Goal: Obtain resource: Download file/media

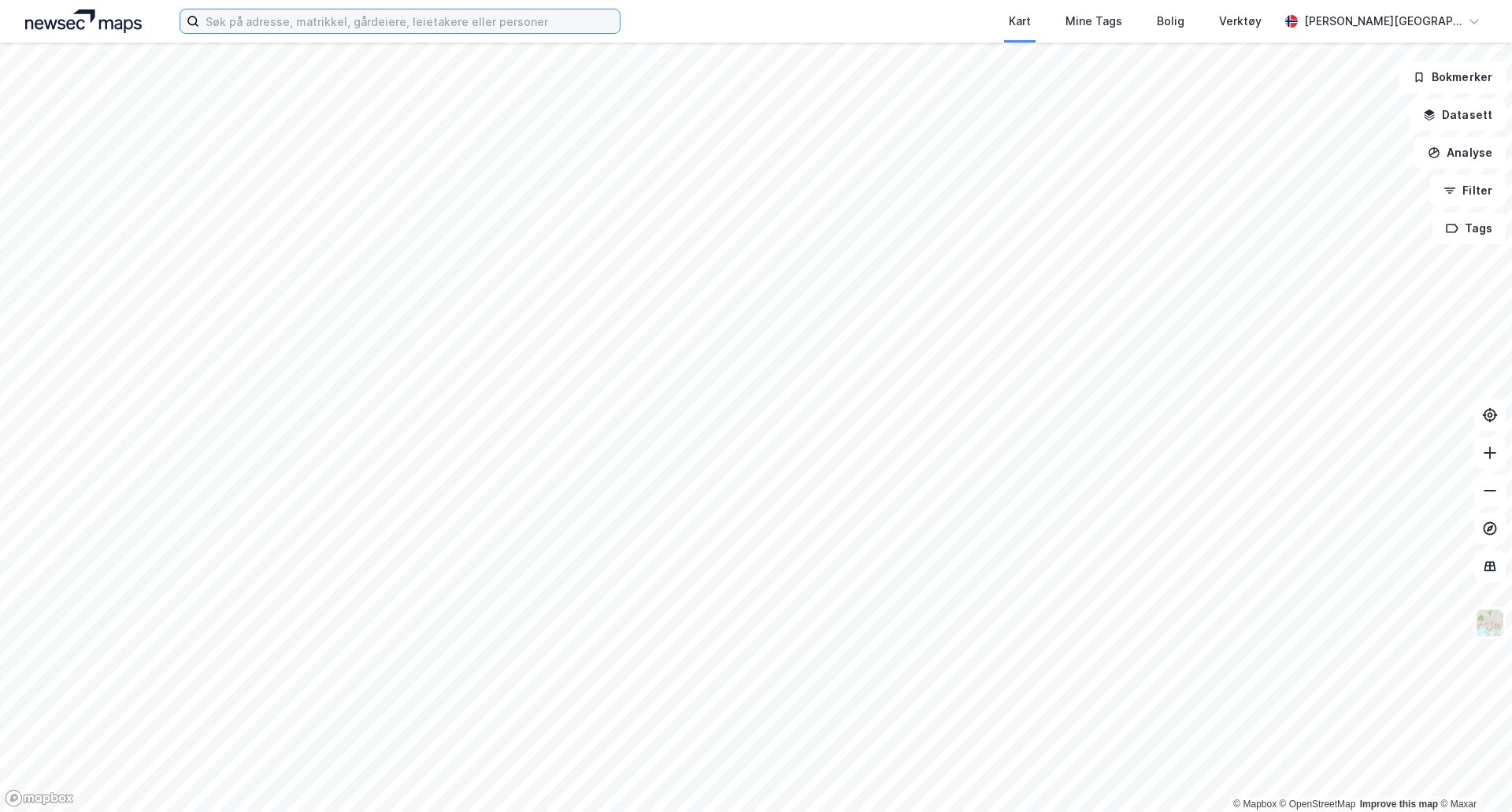
click at [563, 17] on input at bounding box center [409, 21] width 421 height 23
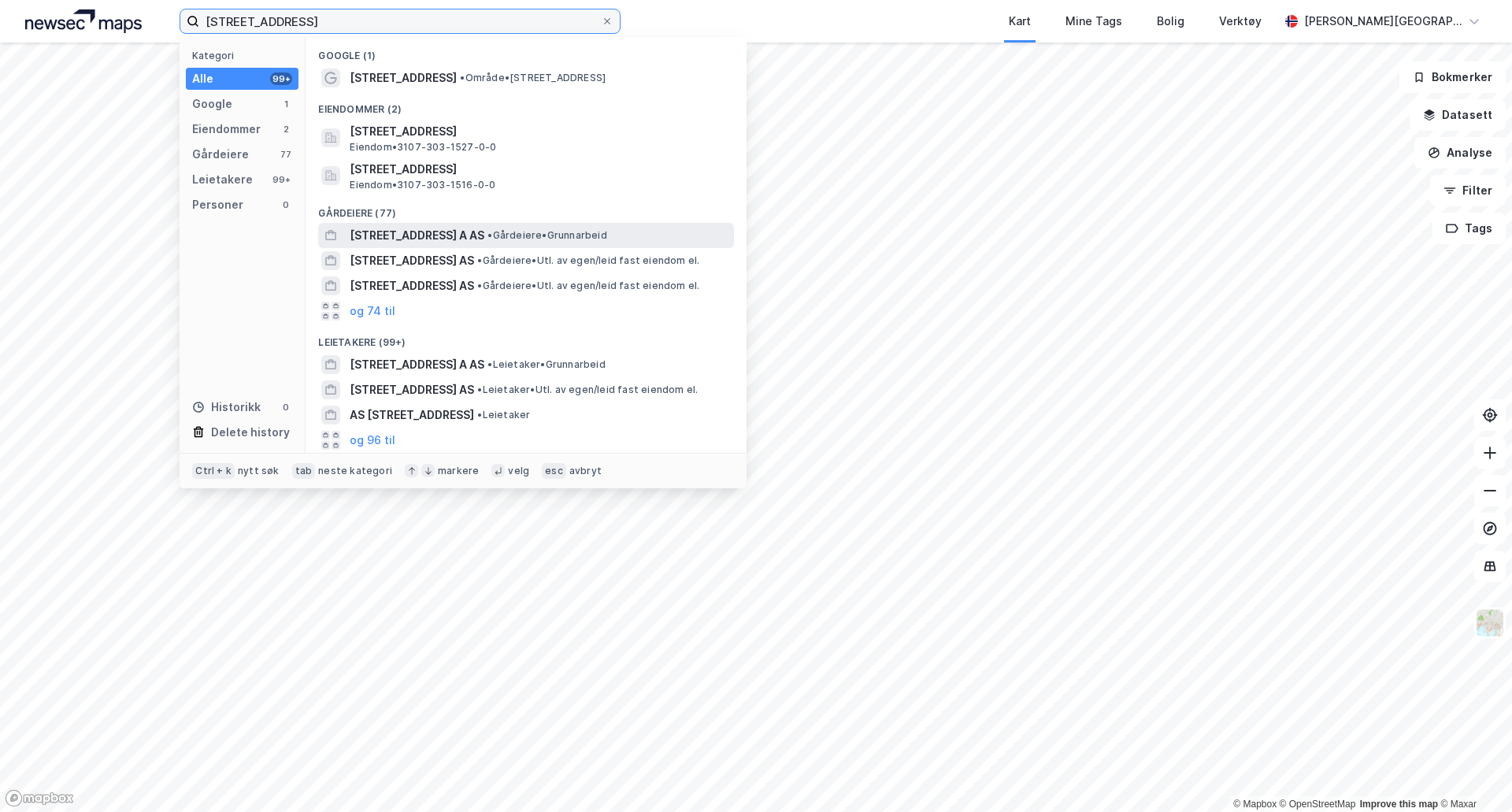
type input "habornveien 48"
click at [388, 229] on span "[STREET_ADDRESS] A AS" at bounding box center [417, 236] width 134 height 19
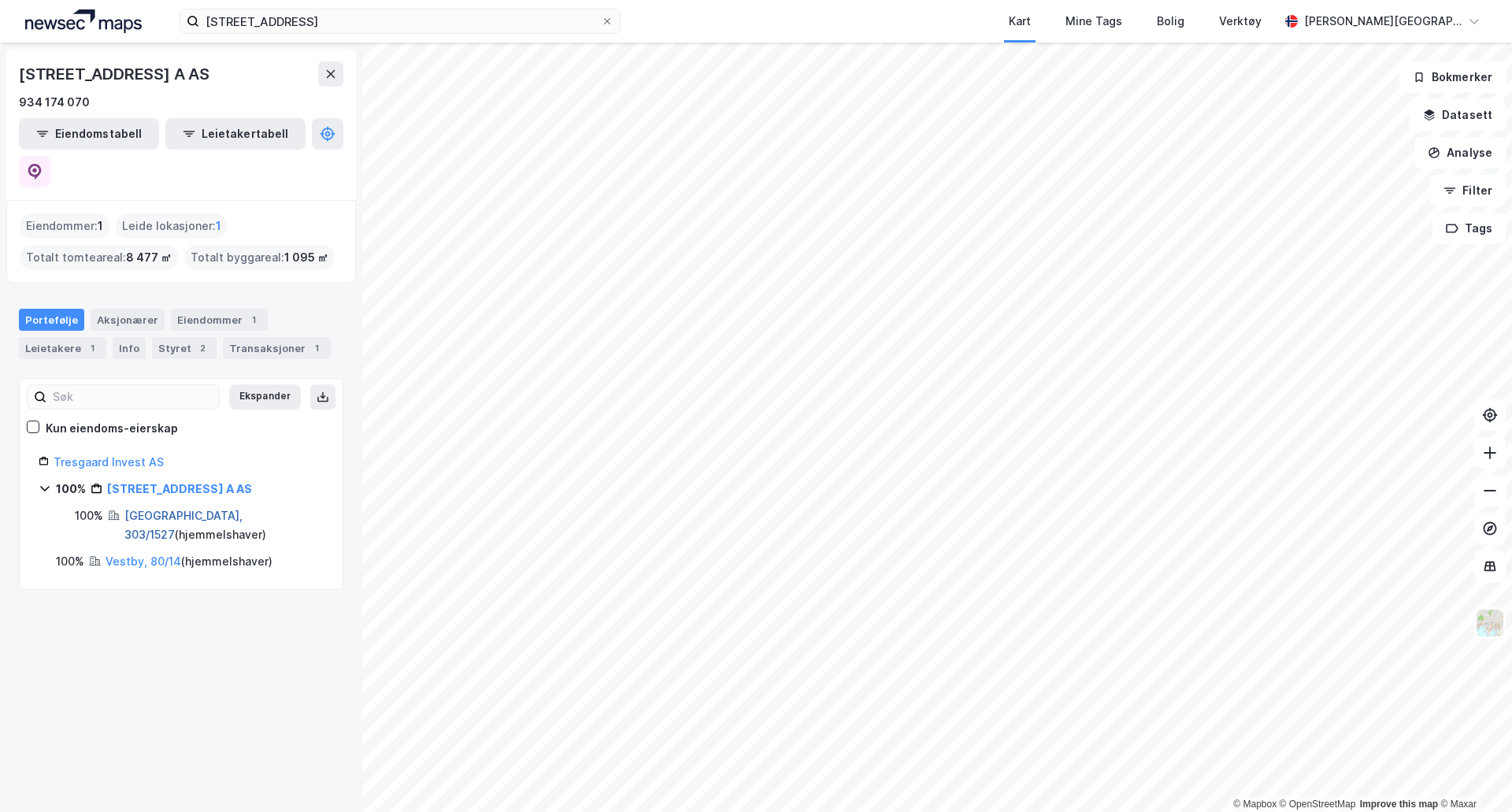
click at [198, 509] on link "Fredrikstad, 303/1527" at bounding box center [183, 525] width 118 height 32
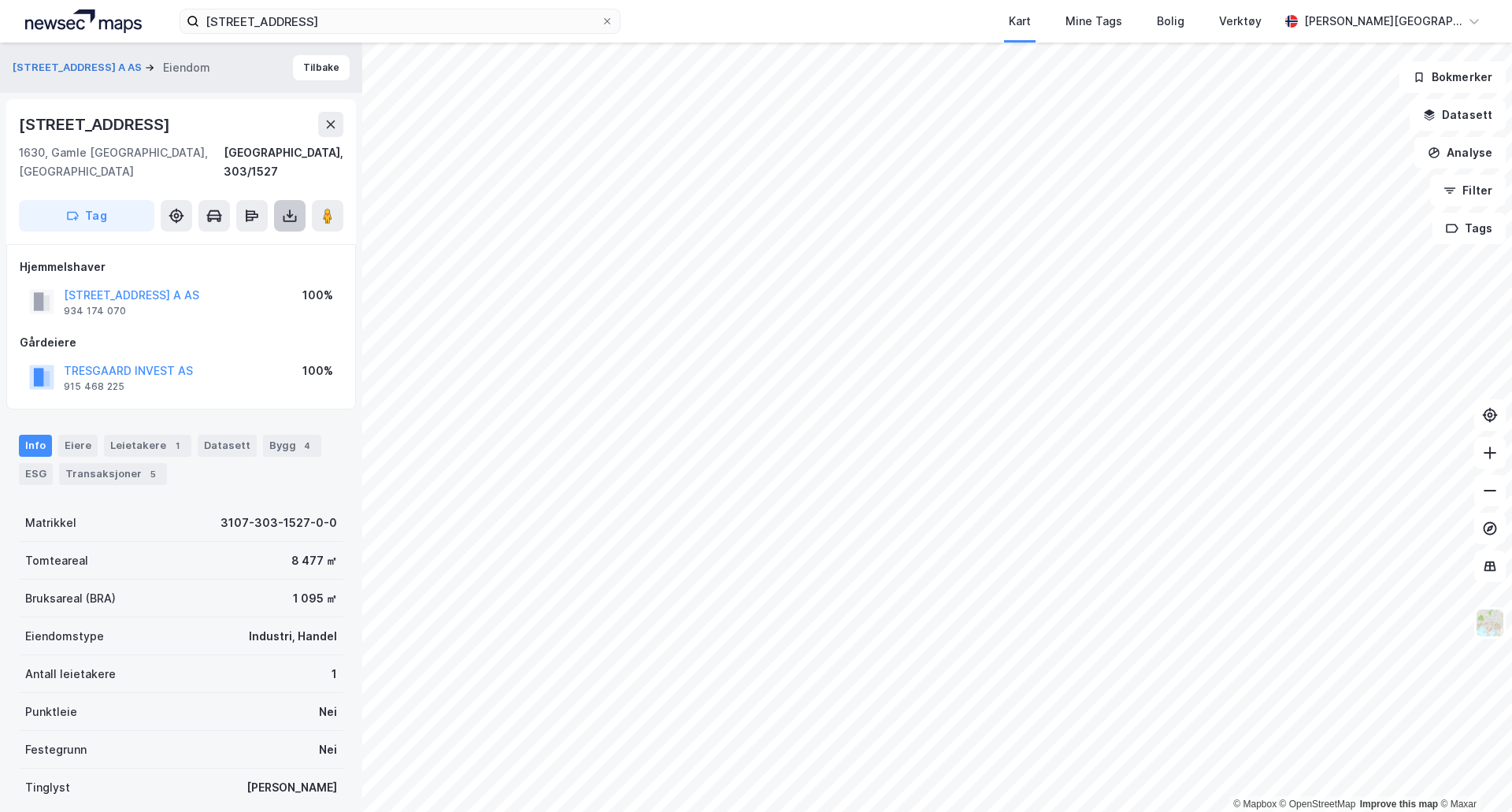
click at [286, 208] on icon at bounding box center [290, 216] width 16 height 16
click at [231, 241] on div "Last ned grunnbok" at bounding box center [212, 248] width 92 height 13
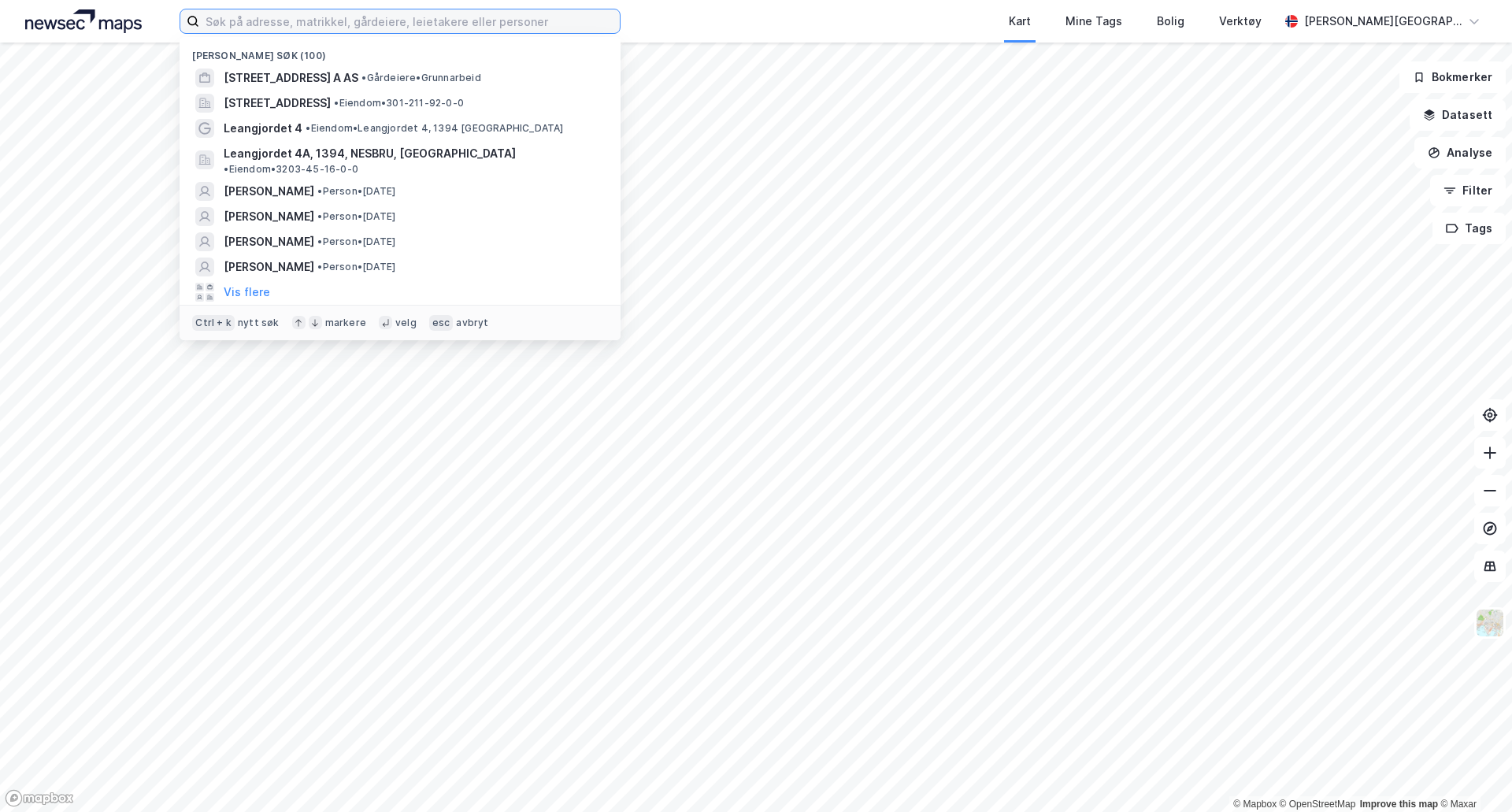
click at [401, 21] on input at bounding box center [409, 21] width 421 height 23
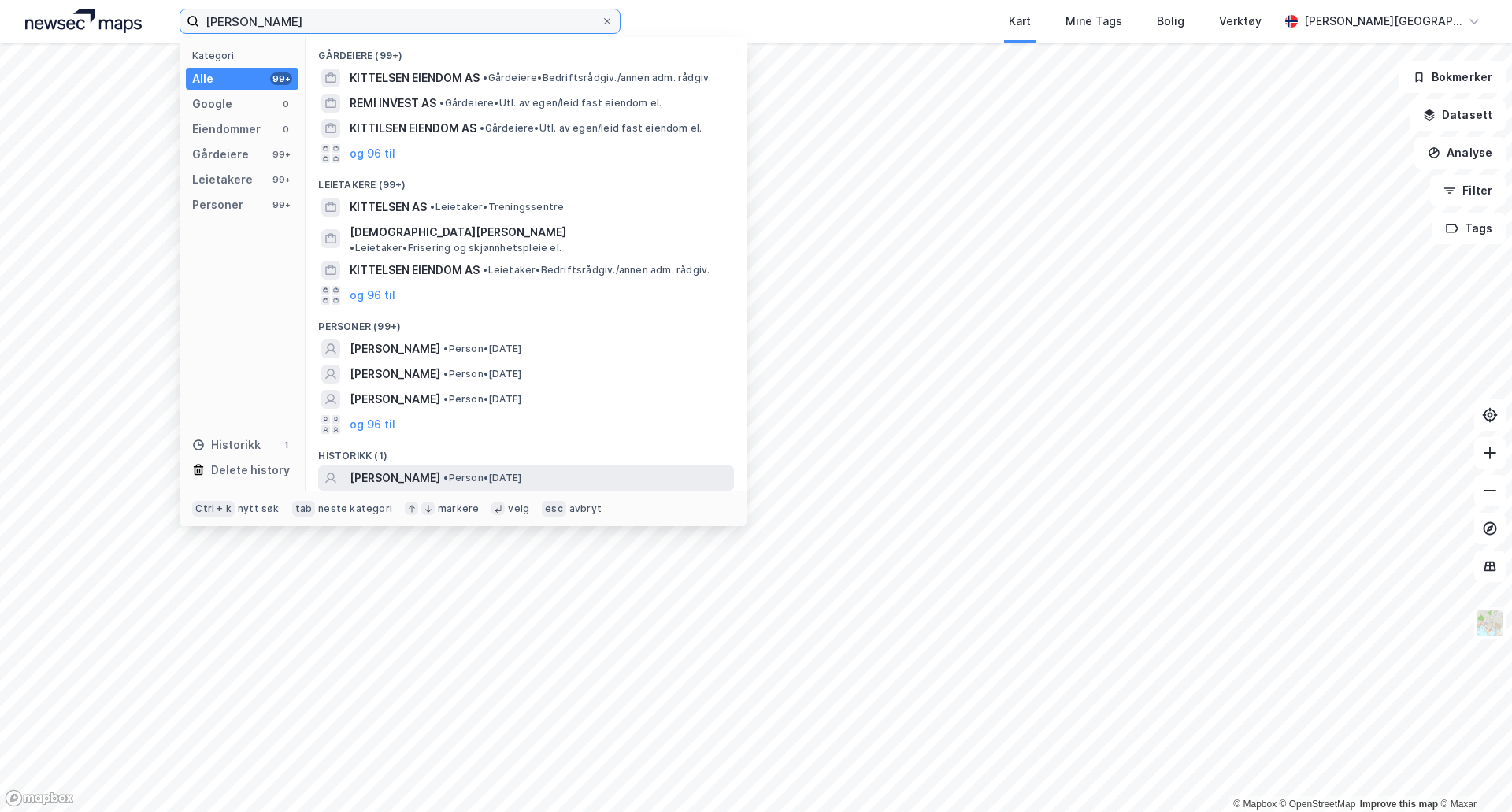
type input "[PERSON_NAME]"
click at [396, 469] on span "[PERSON_NAME]" at bounding box center [395, 478] width 91 height 19
